Goal: Check status: Check status

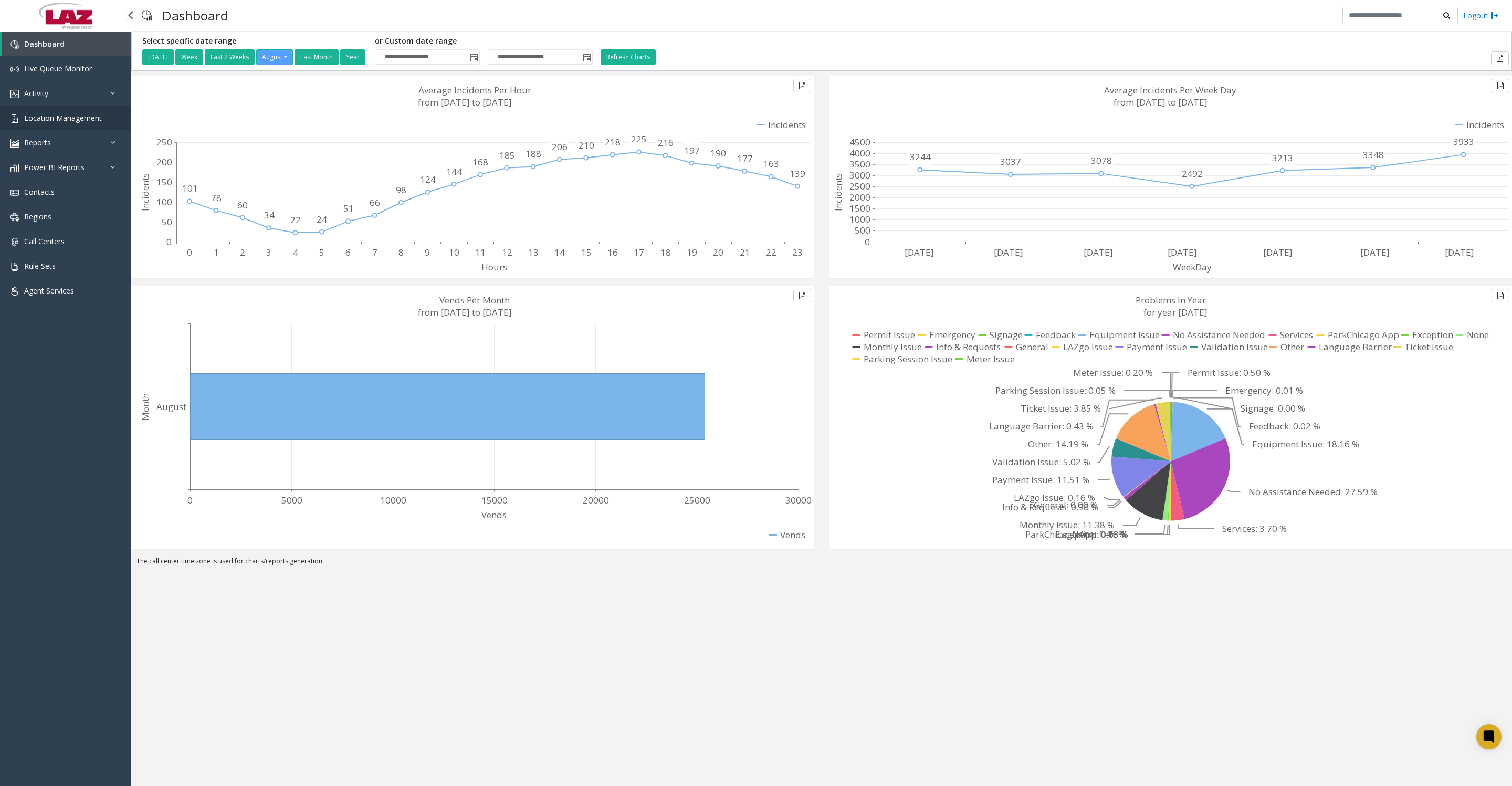
click at [72, 122] on span "Location Management" at bounding box center [63, 117] width 77 height 10
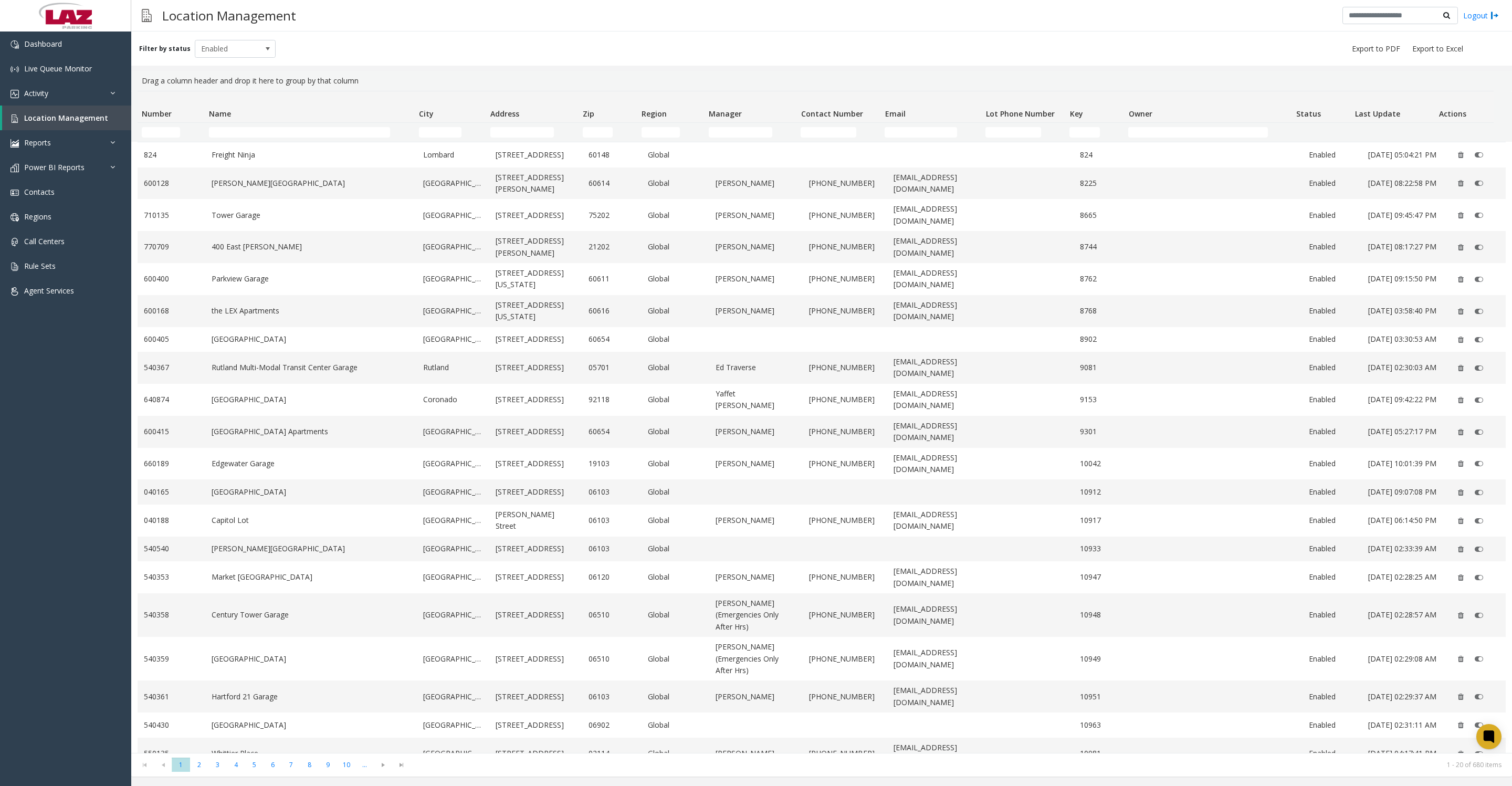
click at [715, 480] on td "[PERSON_NAME]" at bounding box center [755, 464] width 93 height 32
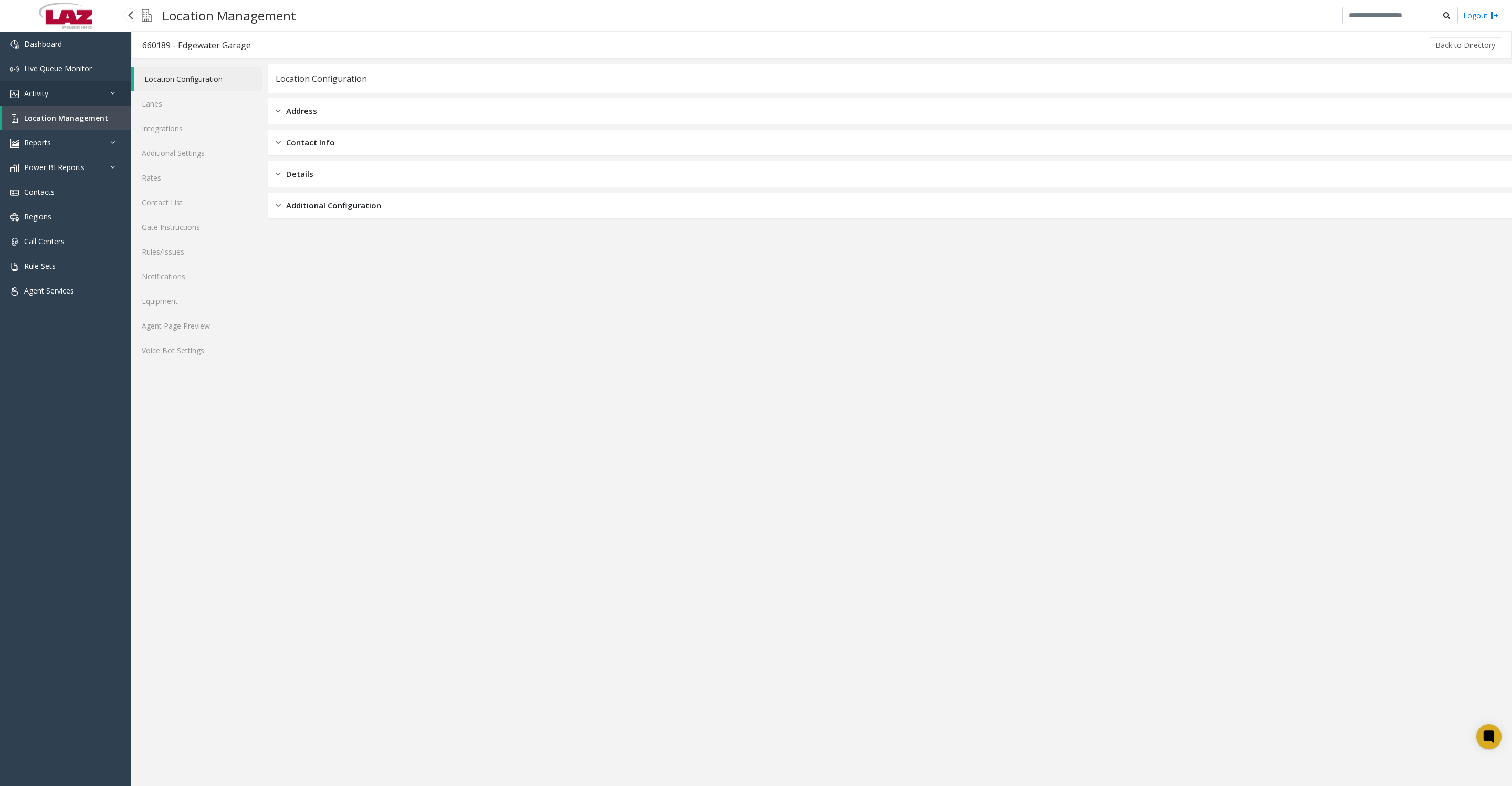
click at [31, 98] on span "Activity" at bounding box center [36, 93] width 24 height 10
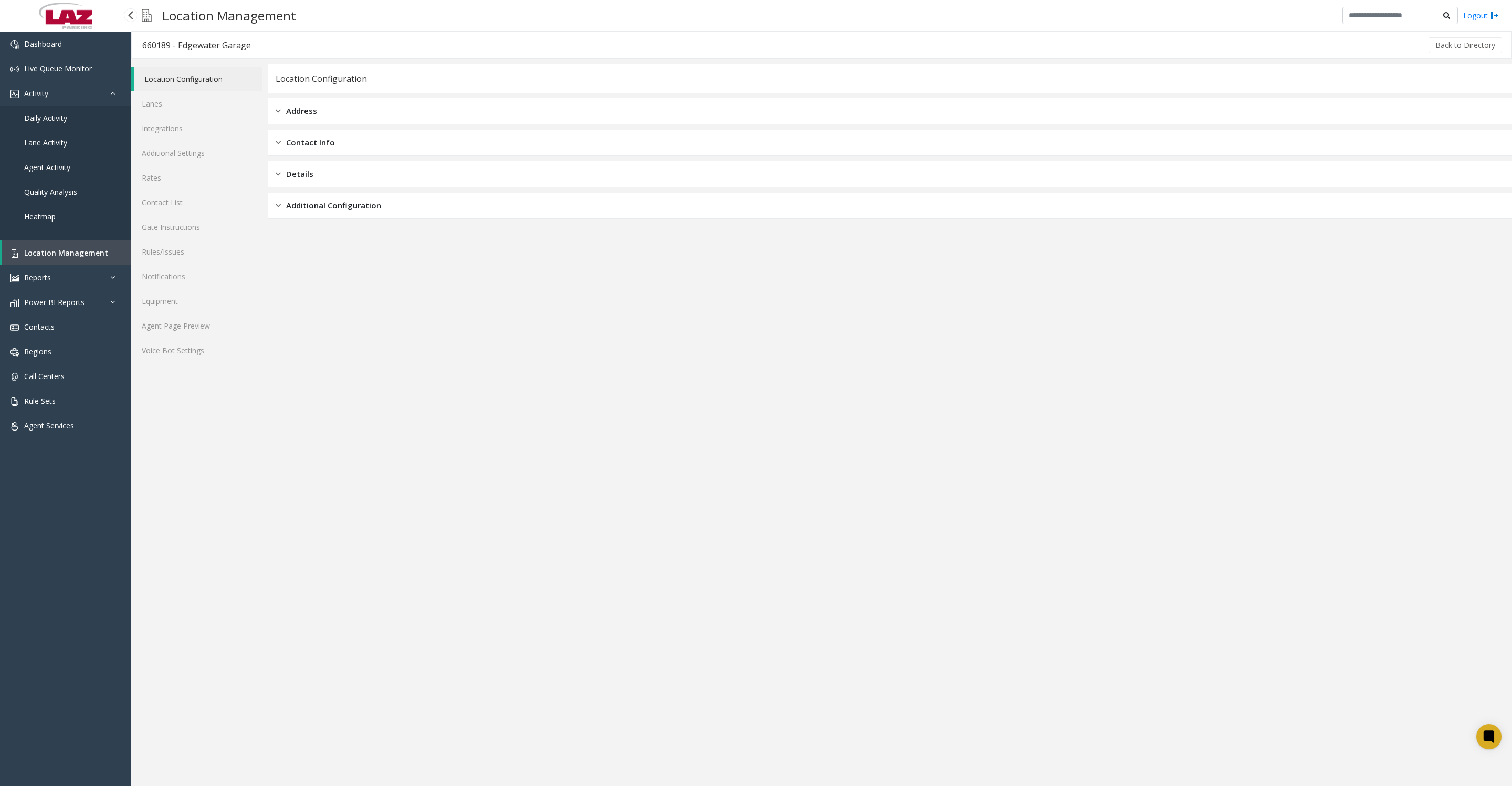
click at [38, 123] on span "Daily Activity" at bounding box center [45, 117] width 43 height 10
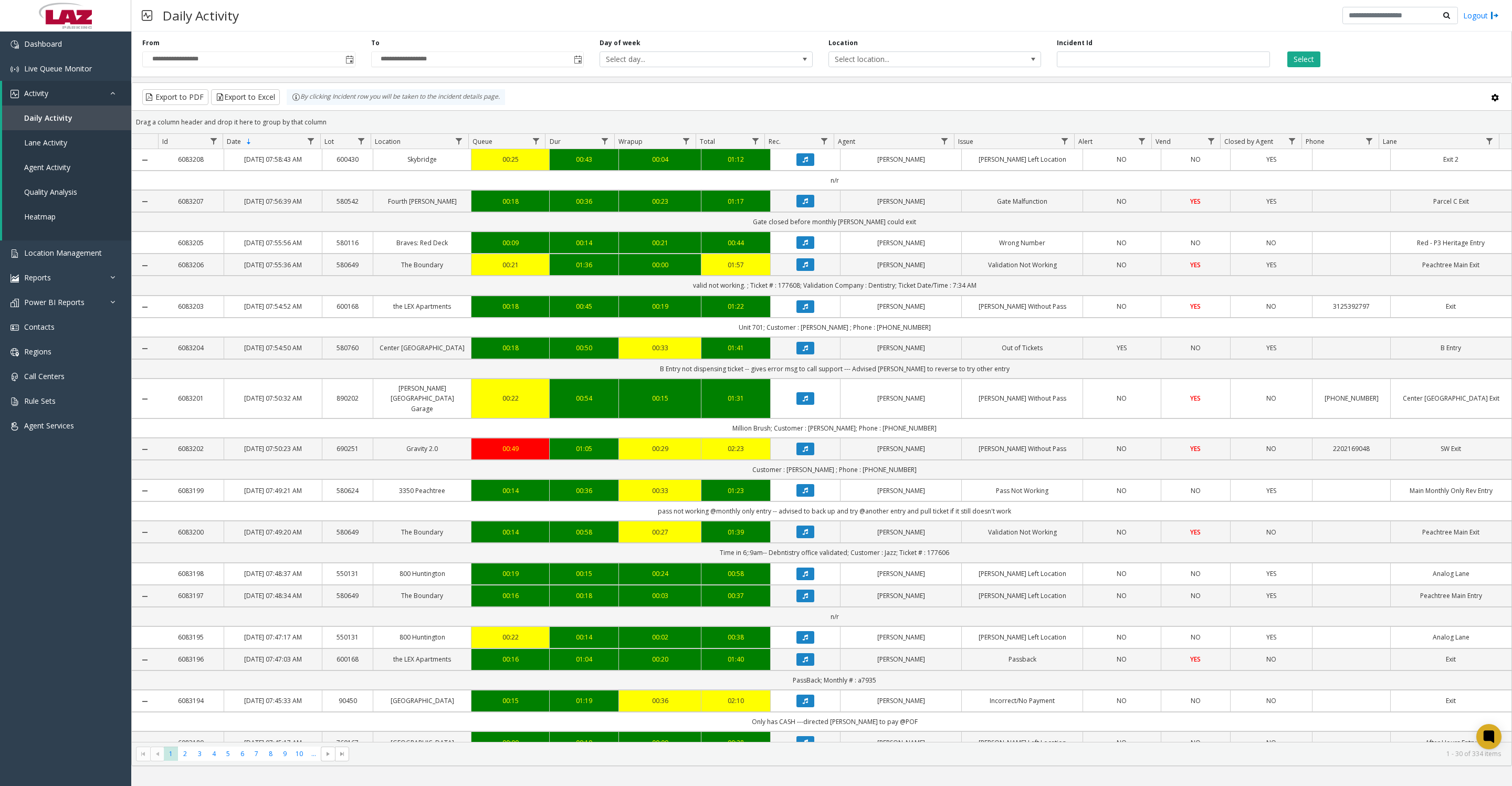
click at [349, 64] on span "Toggle popup" at bounding box center [350, 60] width 8 height 8
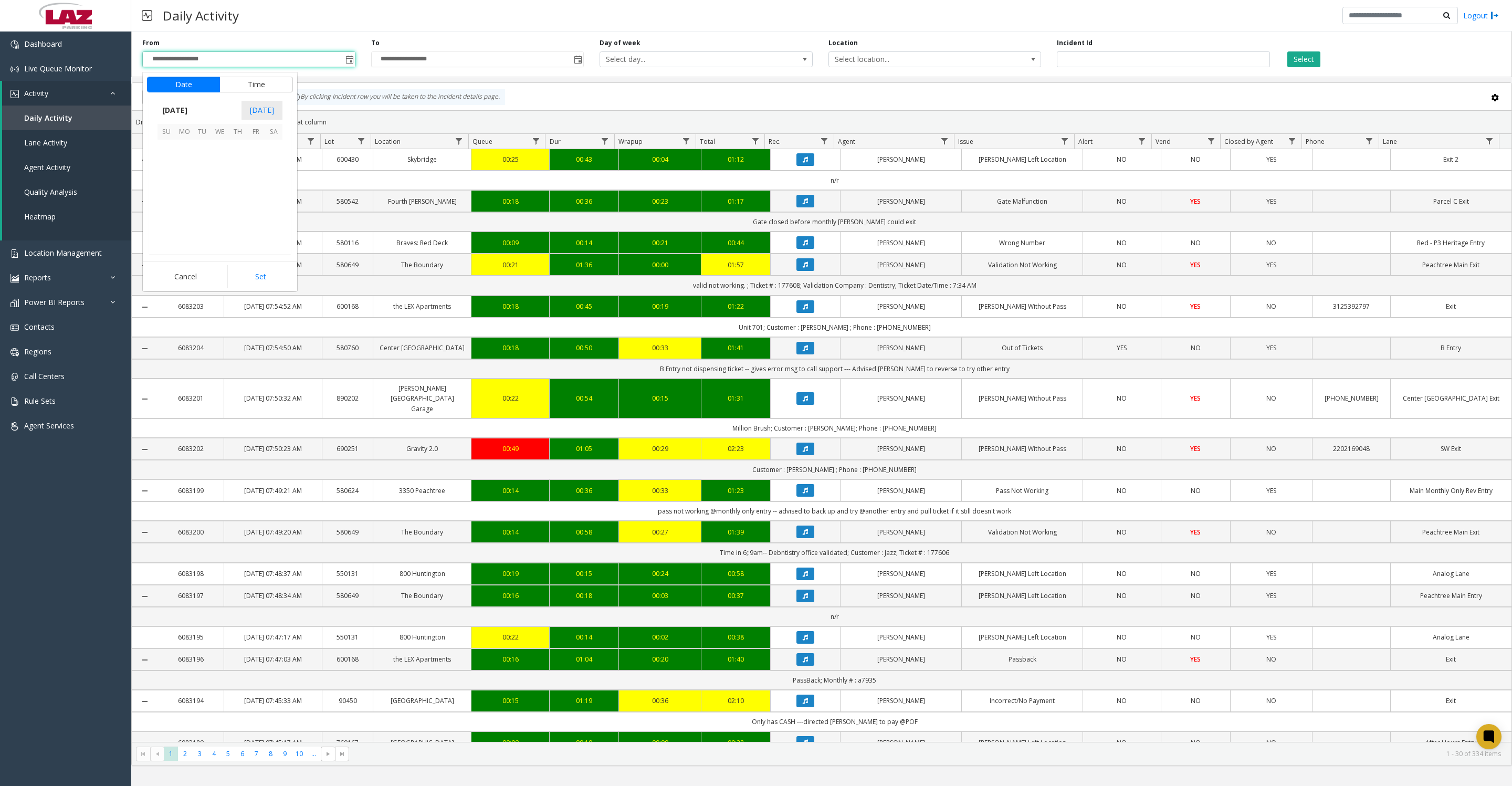
scroll to position [188229, 0]
click at [254, 157] on span "1" at bounding box center [255, 149] width 18 height 18
click at [246, 278] on button "Set" at bounding box center [260, 276] width 66 height 23
type input "**********"
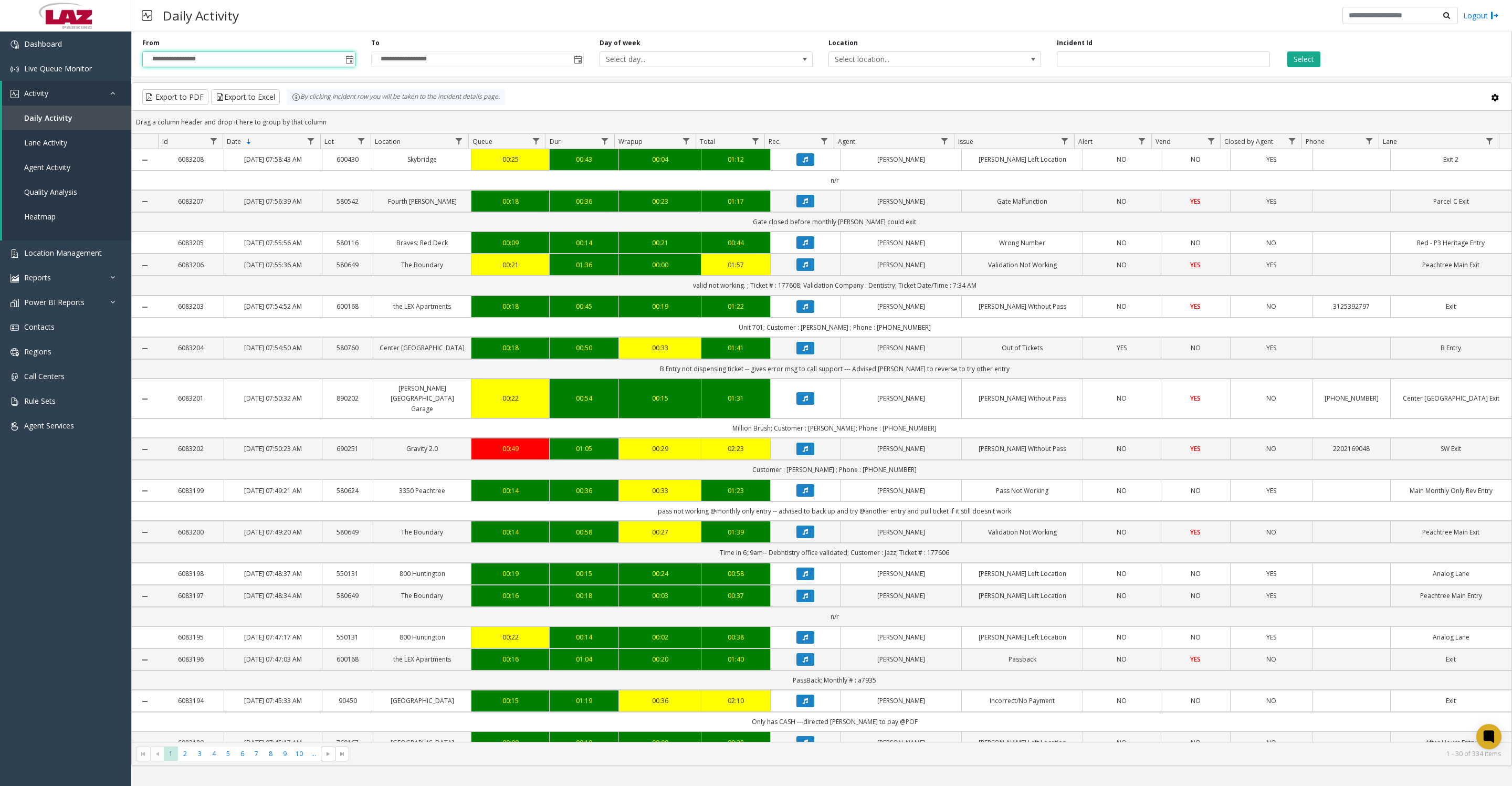
click at [1308, 60] on button "Select" at bounding box center [1304, 59] width 33 height 16
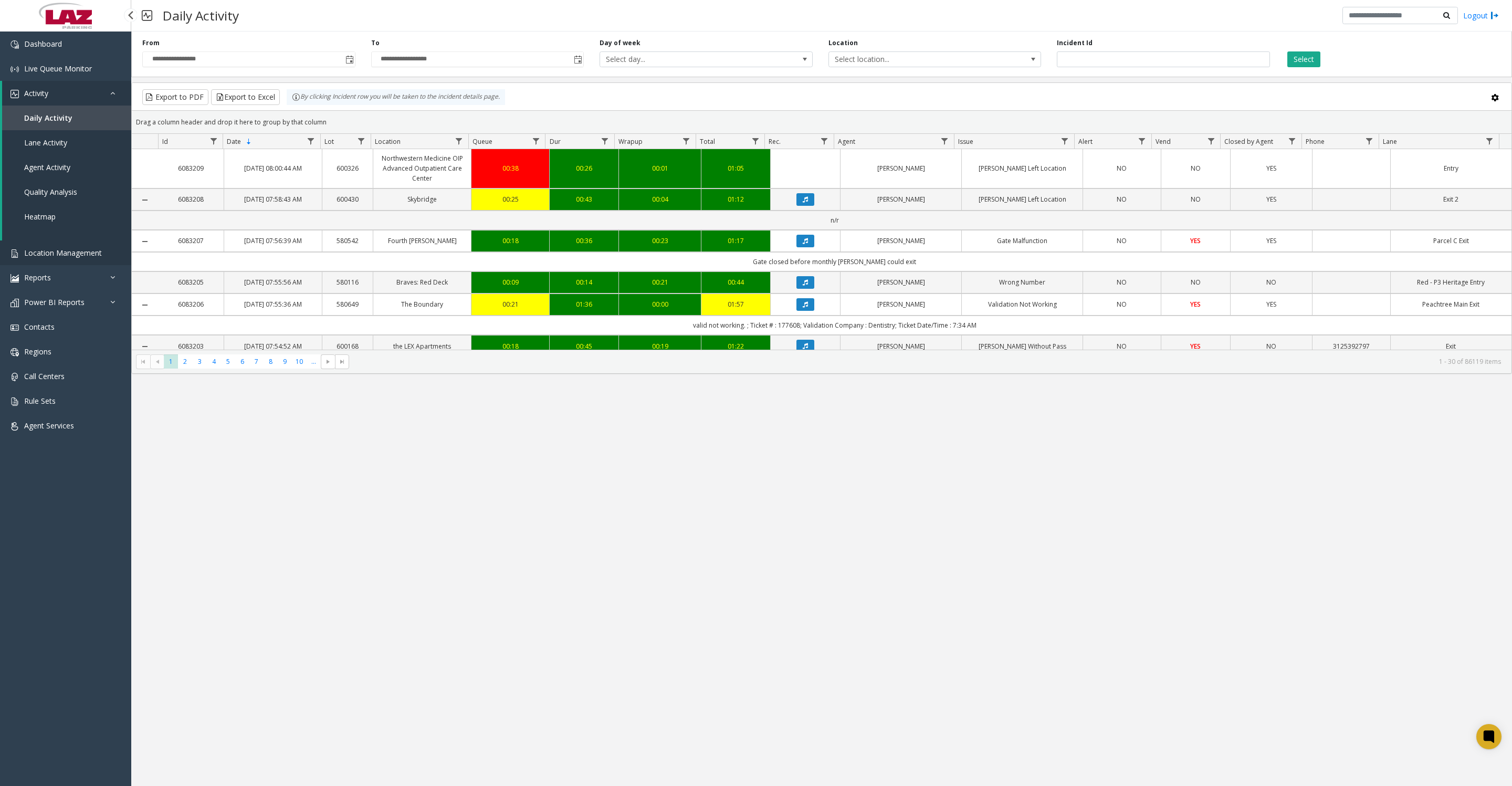
click at [59, 252] on link "Location Management" at bounding box center [66, 253] width 131 height 25
